Goal: Transaction & Acquisition: Subscribe to service/newsletter

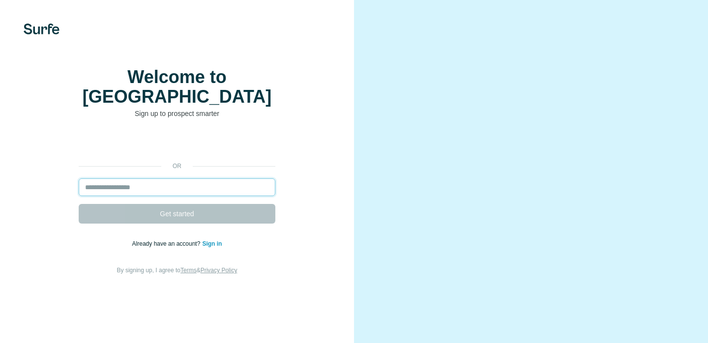
drag, startPoint x: 0, startPoint y: 0, endPoint x: 184, endPoint y: 192, distance: 265.6
click at [184, 192] on input "email" at bounding box center [177, 187] width 197 height 18
type input "**********"
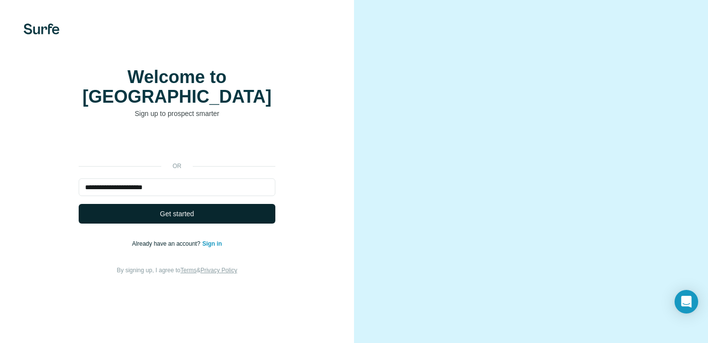
click at [185, 219] on span "Get started" at bounding box center [177, 214] width 34 height 10
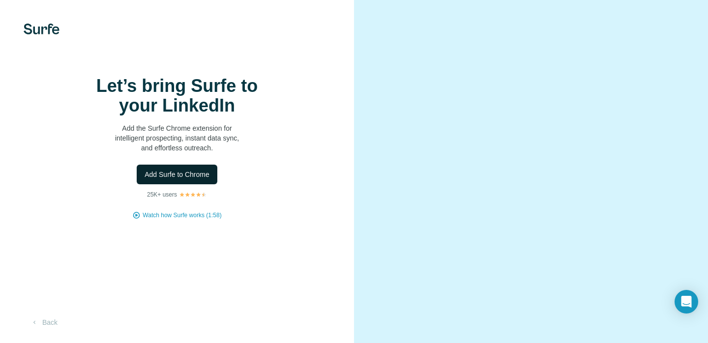
click at [209, 179] on span "Add Surfe to Chrome" at bounding box center [176, 175] width 65 height 10
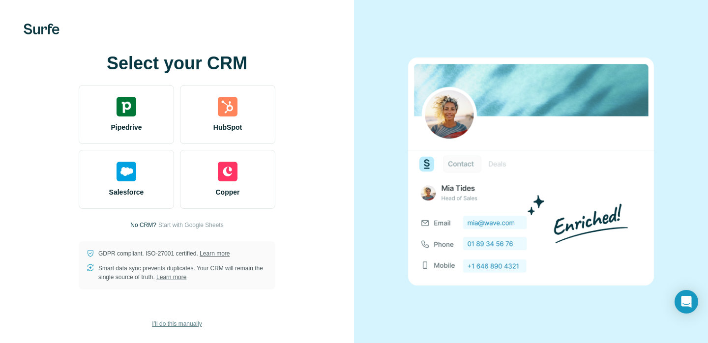
click at [196, 325] on span "I’ll do this manually" at bounding box center [177, 323] width 50 height 9
